Goal: Task Accomplishment & Management: Manage account settings

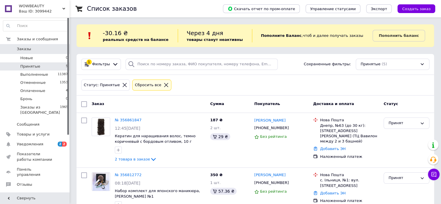
click at [164, 86] on icon at bounding box center [166, 84] width 5 height 5
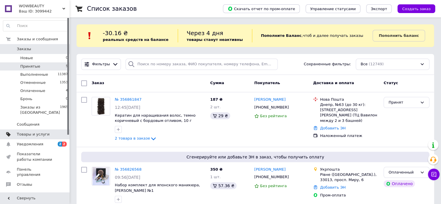
click at [46, 132] on span "Товары и услуги" at bounding box center [35, 134] width 37 height 5
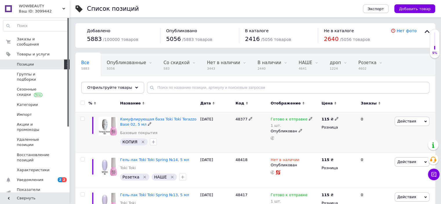
click at [241, 119] on span "48377" at bounding box center [241, 119] width 12 height 4
click at [240, 157] on span "48418" at bounding box center [241, 159] width 12 height 4
copy span "48418"
